Goal: Browse casually

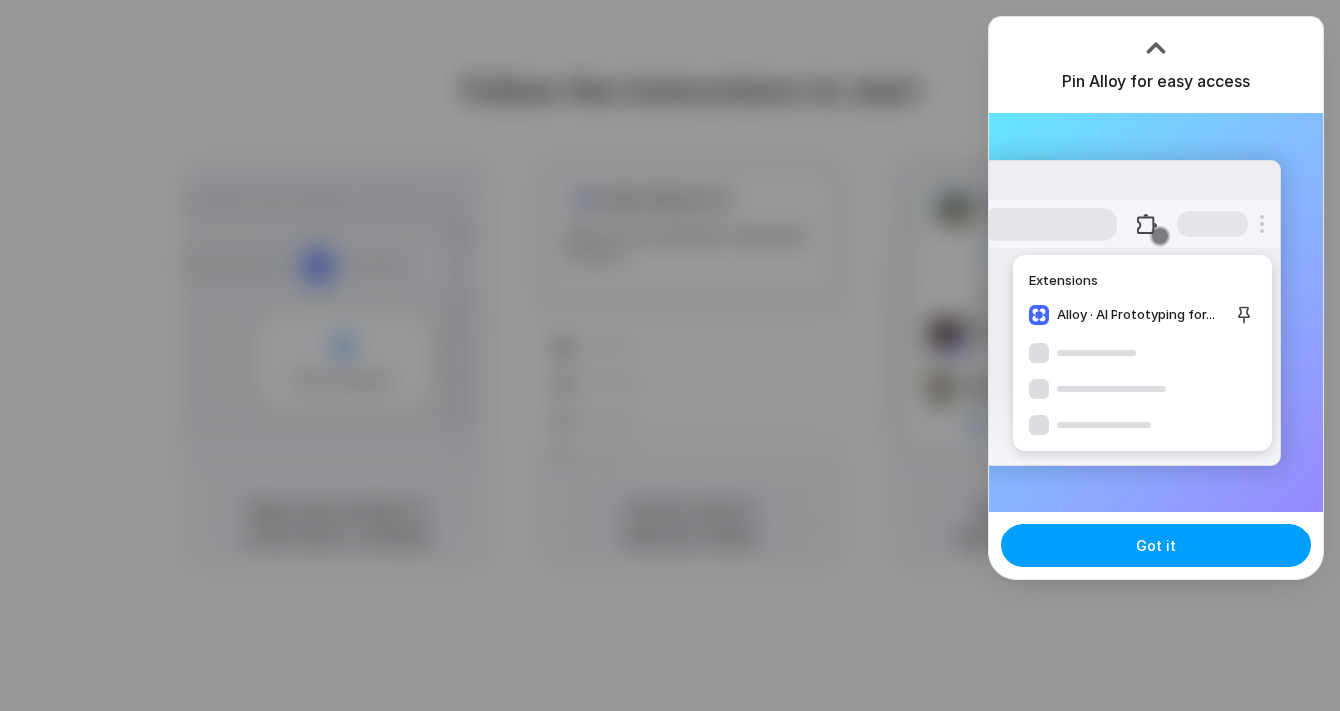
click at [1170, 542] on span "Got it" at bounding box center [1156, 546] width 40 height 21
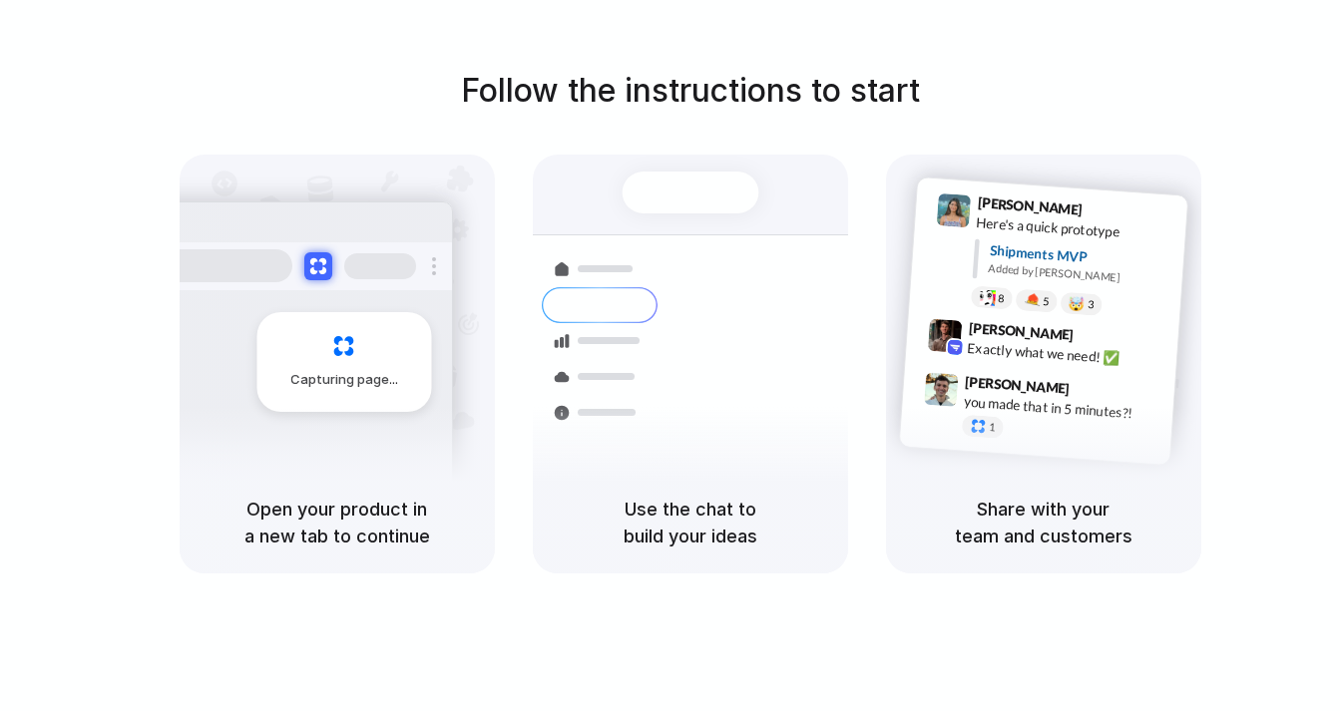
click at [323, 377] on span "Capturing page" at bounding box center [345, 380] width 111 height 20
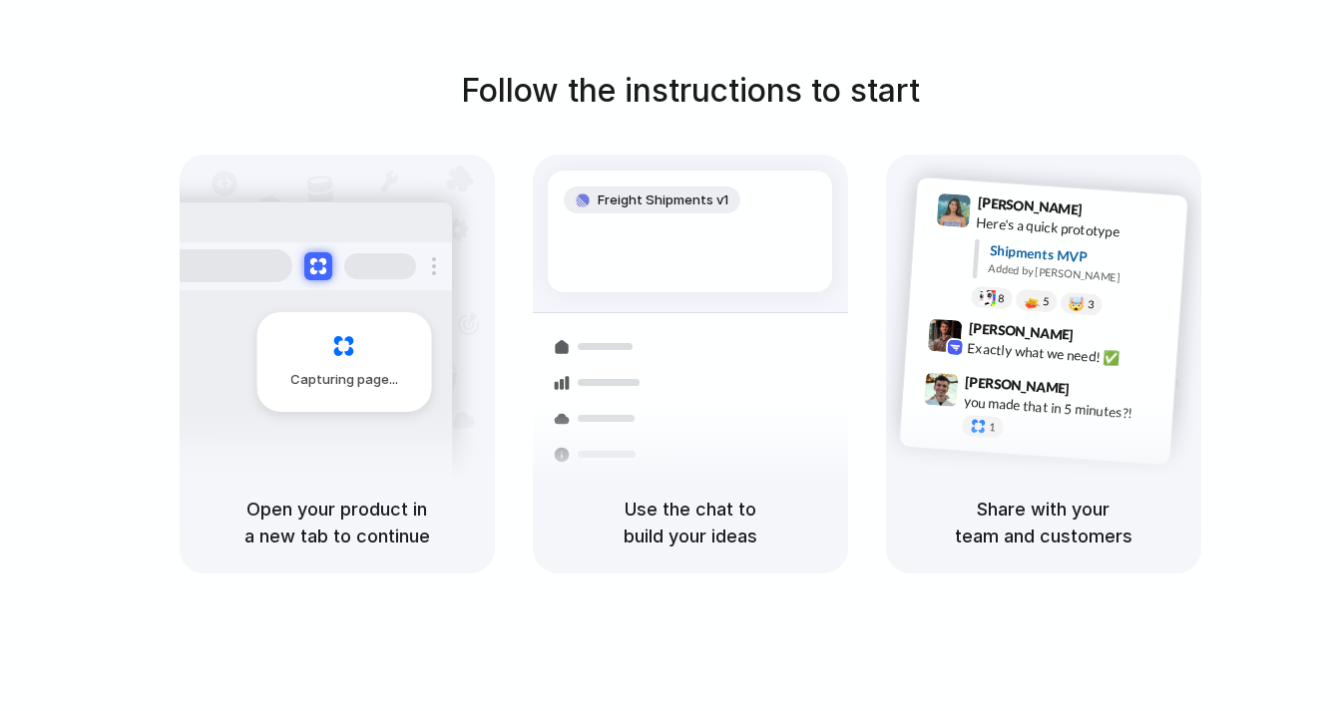
click at [919, 482] on div "Share with your team and customers" at bounding box center [1043, 523] width 315 height 102
click at [370, 368] on div "Capturing page" at bounding box center [343, 362] width 175 height 100
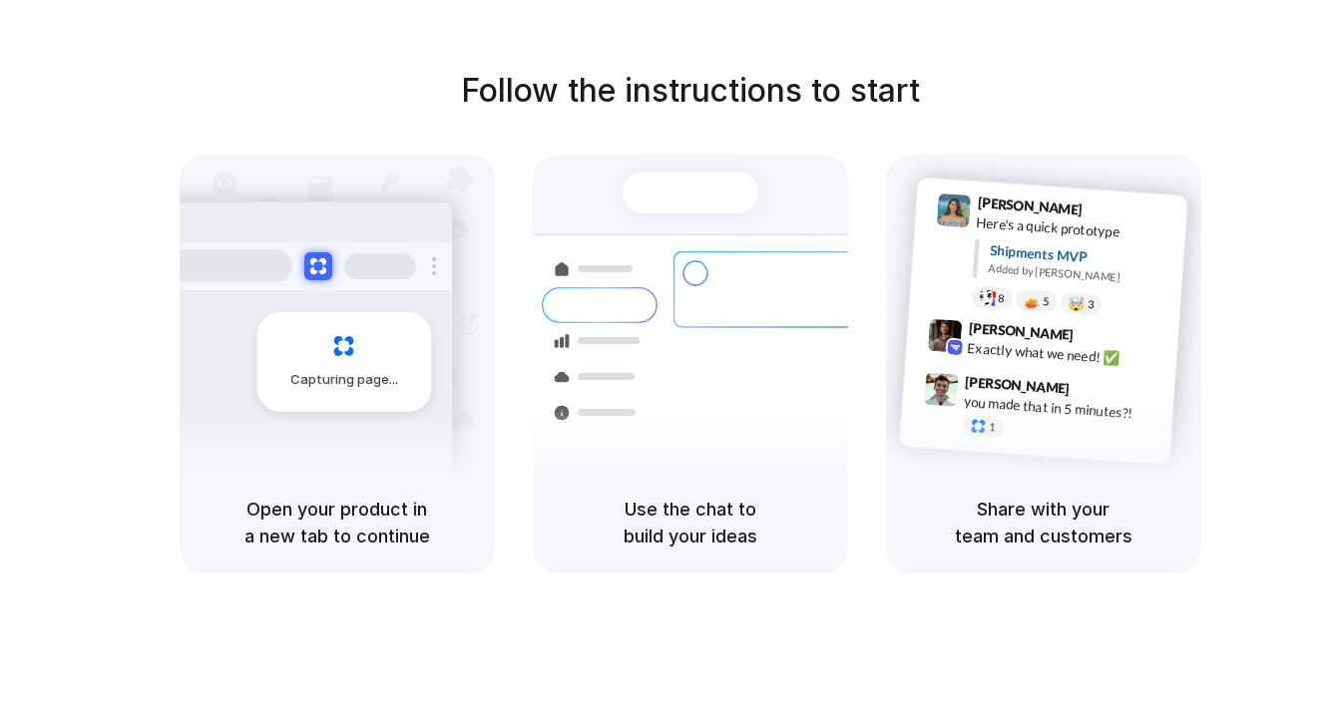
click at [728, 432] on div "Bulk order processing 8 pallets • Warehouse B • Packed" at bounding box center [807, 461] width 269 height 58
click at [1038, 403] on div "you made that in 5 minutes?!" at bounding box center [1063, 408] width 200 height 34
